Goal: Information Seeking & Learning: Learn about a topic

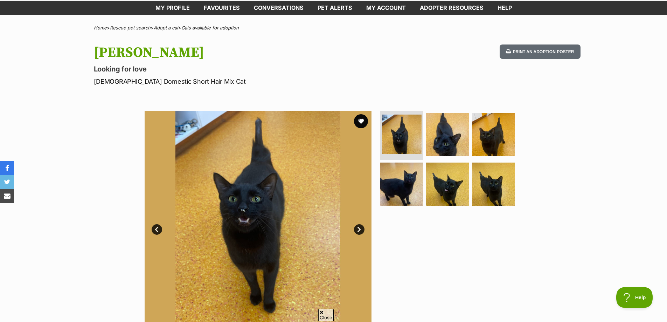
scroll to position [70, 0]
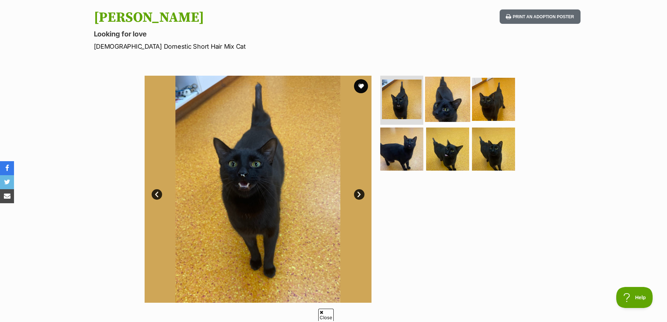
click at [441, 108] on img at bounding box center [447, 99] width 45 height 45
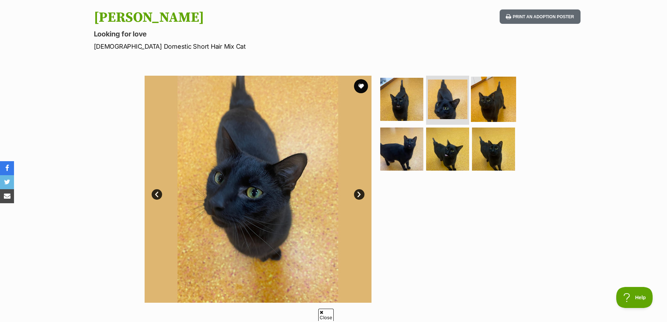
click at [505, 95] on img at bounding box center [493, 99] width 45 height 45
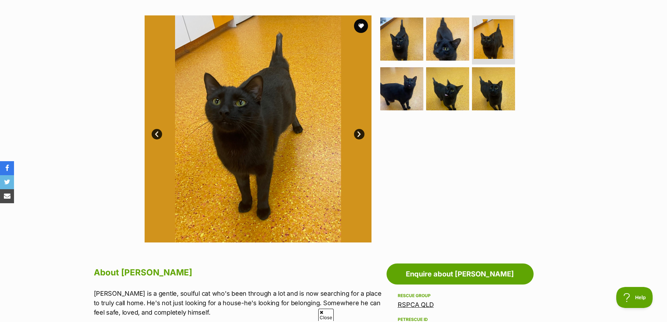
scroll to position [140, 0]
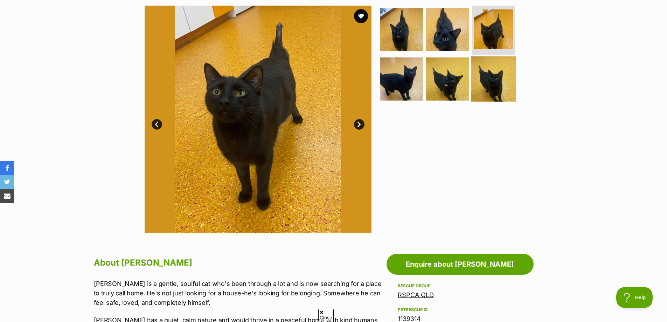
click at [495, 84] on img at bounding box center [493, 78] width 45 height 45
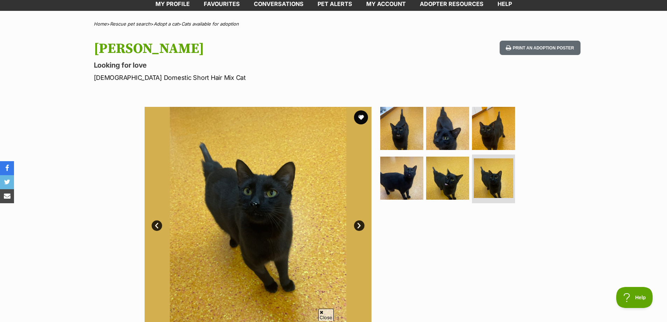
scroll to position [35, 0]
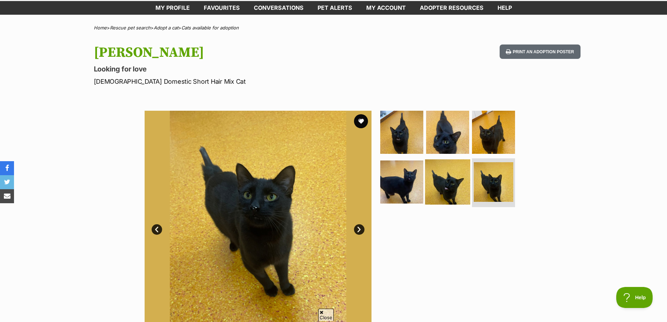
click at [435, 185] on img at bounding box center [447, 181] width 45 height 45
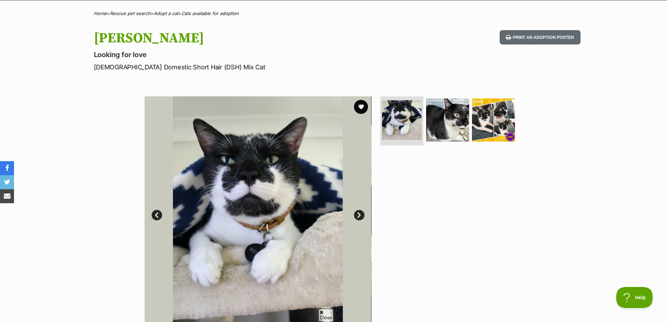
scroll to position [35, 0]
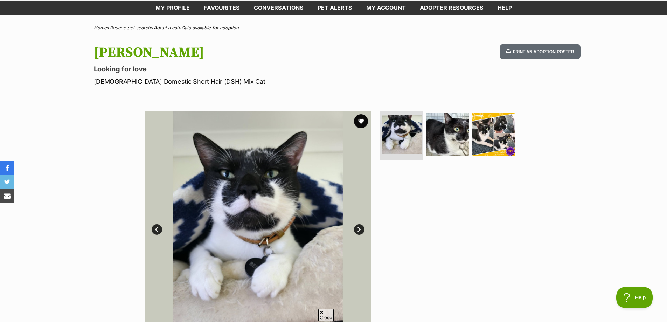
click at [363, 230] on link "Next" at bounding box center [359, 229] width 11 height 11
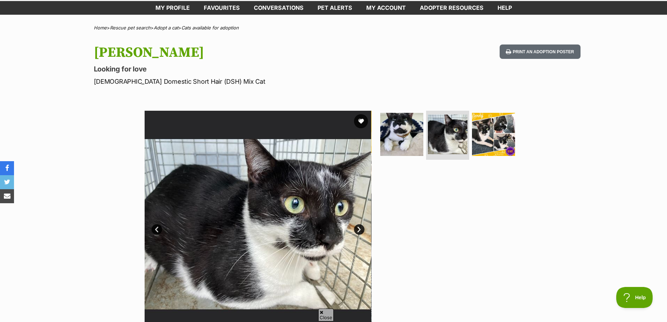
click at [363, 230] on link "Next" at bounding box center [359, 229] width 11 height 11
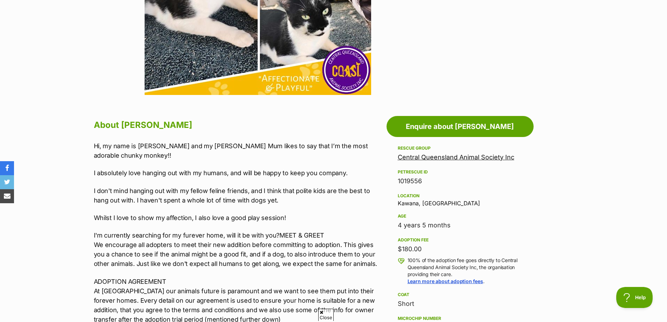
scroll to position [315, 0]
